Goal: Task Accomplishment & Management: Complete application form

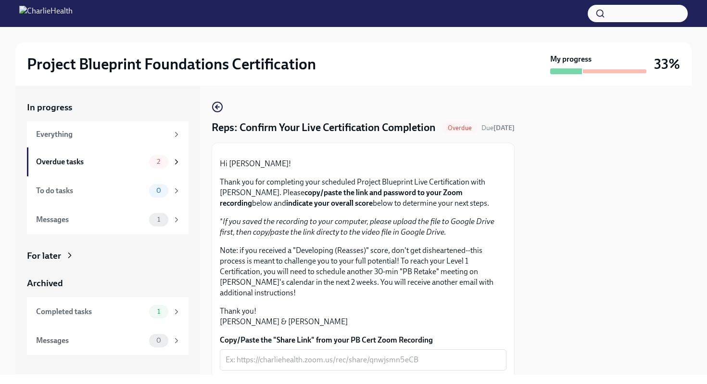
scroll to position [237, 0]
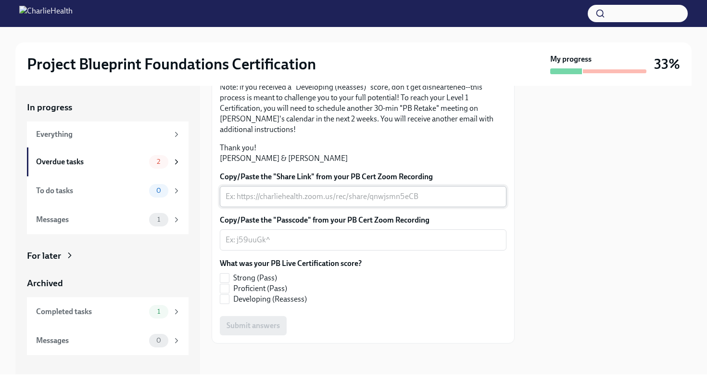
click at [315, 198] on textarea "Copy/Paste the "Share Link" from your PB Cert Zoom Recording" at bounding box center [363, 197] width 275 height 12
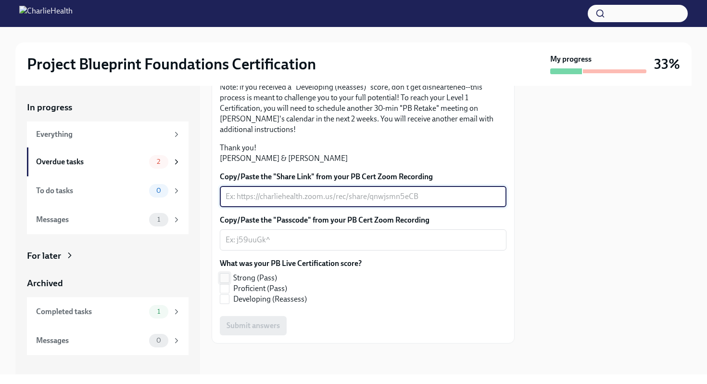
click at [243, 275] on span "Strong (Pass)" at bounding box center [255, 277] width 44 height 11
click at [229, 275] on input "Strong (Pass)" at bounding box center [224, 277] width 9 height 9
checkbox input "true"
click at [266, 193] on textarea "Copy/Paste the "Share Link" from your PB Cert Zoom Recording" at bounding box center [363, 197] width 275 height 12
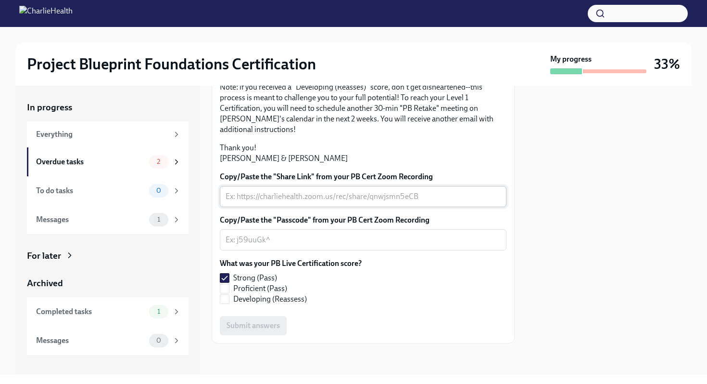
click at [256, 200] on textarea "Copy/Paste the "Share Link" from your PB Cert Zoom Recording" at bounding box center [363, 197] width 275 height 12
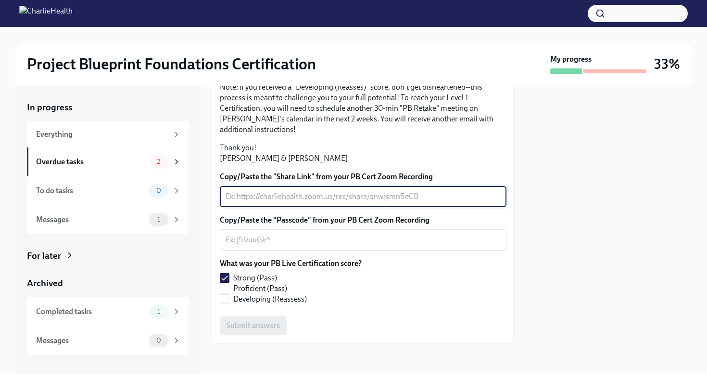
paste textarea "[URL][DOMAIN_NAME] Passcode: +2JiJDeu"
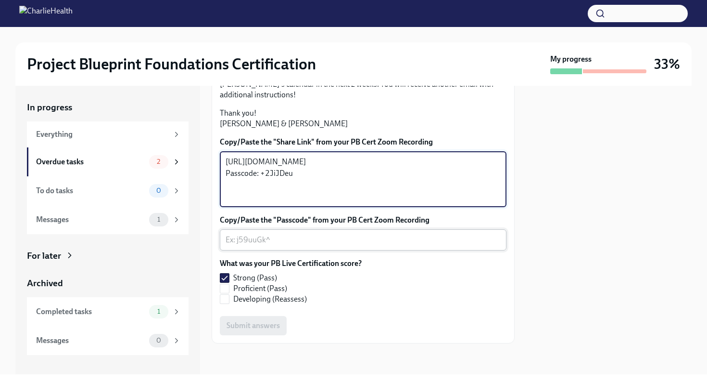
type textarea "[URL][DOMAIN_NAME] Passcode: +2JiJDeu"
click at [258, 245] on textarea "Copy/Paste the "Passcode" from your PB Cert Zoom Recording" at bounding box center [363, 240] width 275 height 12
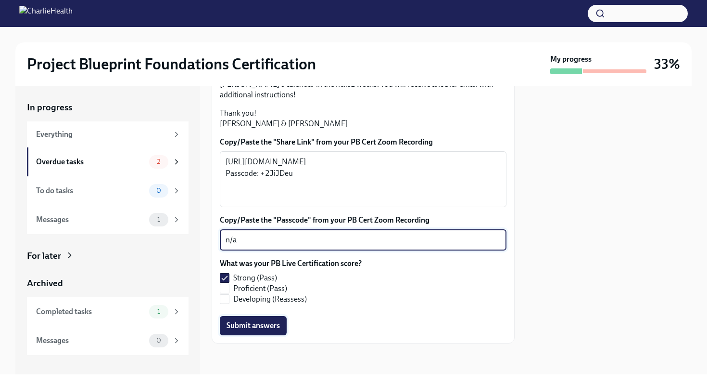
type textarea "n/a"
click at [269, 330] on span "Submit answers" at bounding box center [253, 325] width 53 height 10
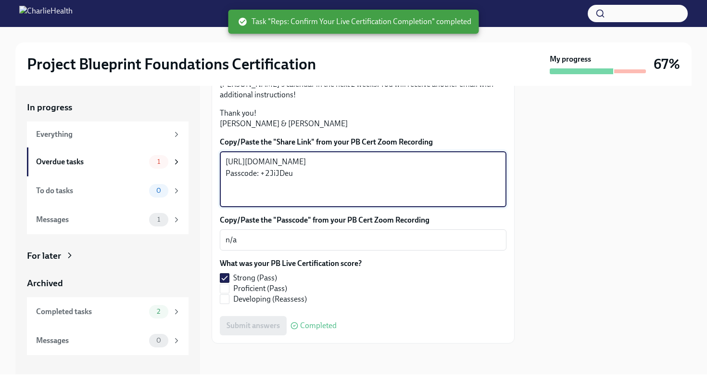
drag, startPoint x: 298, startPoint y: 233, endPoint x: 267, endPoint y: 232, distance: 31.8
click at [267, 202] on textarea "[URL][DOMAIN_NAME] Passcode: +2JiJDeu" at bounding box center [363, 179] width 275 height 46
click at [574, 283] on div at bounding box center [609, 230] width 166 height 288
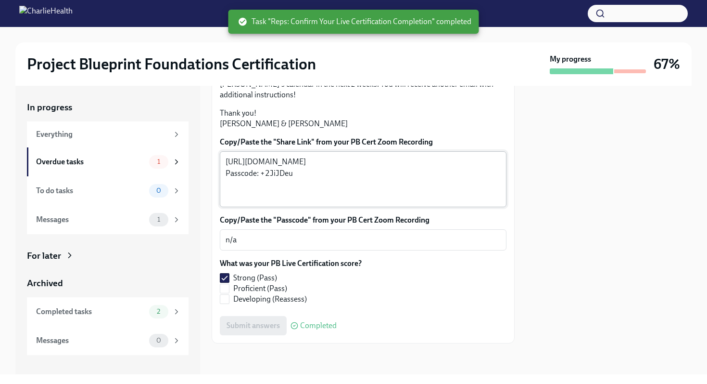
scroll to position [271, 0]
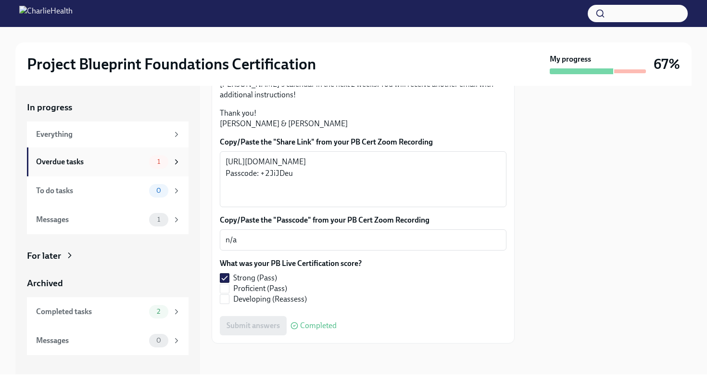
click at [157, 159] on span "1" at bounding box center [159, 161] width 14 height 7
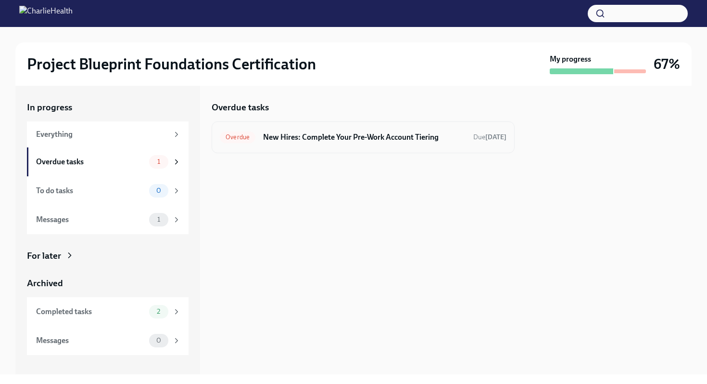
click at [275, 142] on div "Overdue New Hires: Complete Your Pre-Work Account Tiering Due [DATE]" at bounding box center [363, 136] width 287 height 15
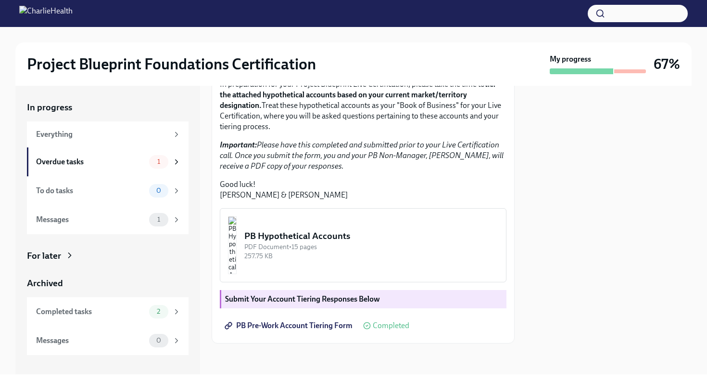
scroll to position [240, 0]
click at [272, 300] on strong "Submit Your Account Tiering Responses Below" at bounding box center [302, 298] width 155 height 9
click at [290, 295] on strong "Submit Your Account Tiering Responses Below" at bounding box center [302, 298] width 155 height 9
click at [278, 324] on span "PB Pre-Work Account Tiering Form" at bounding box center [290, 325] width 126 height 10
